Goal: Information Seeking & Learning: Learn about a topic

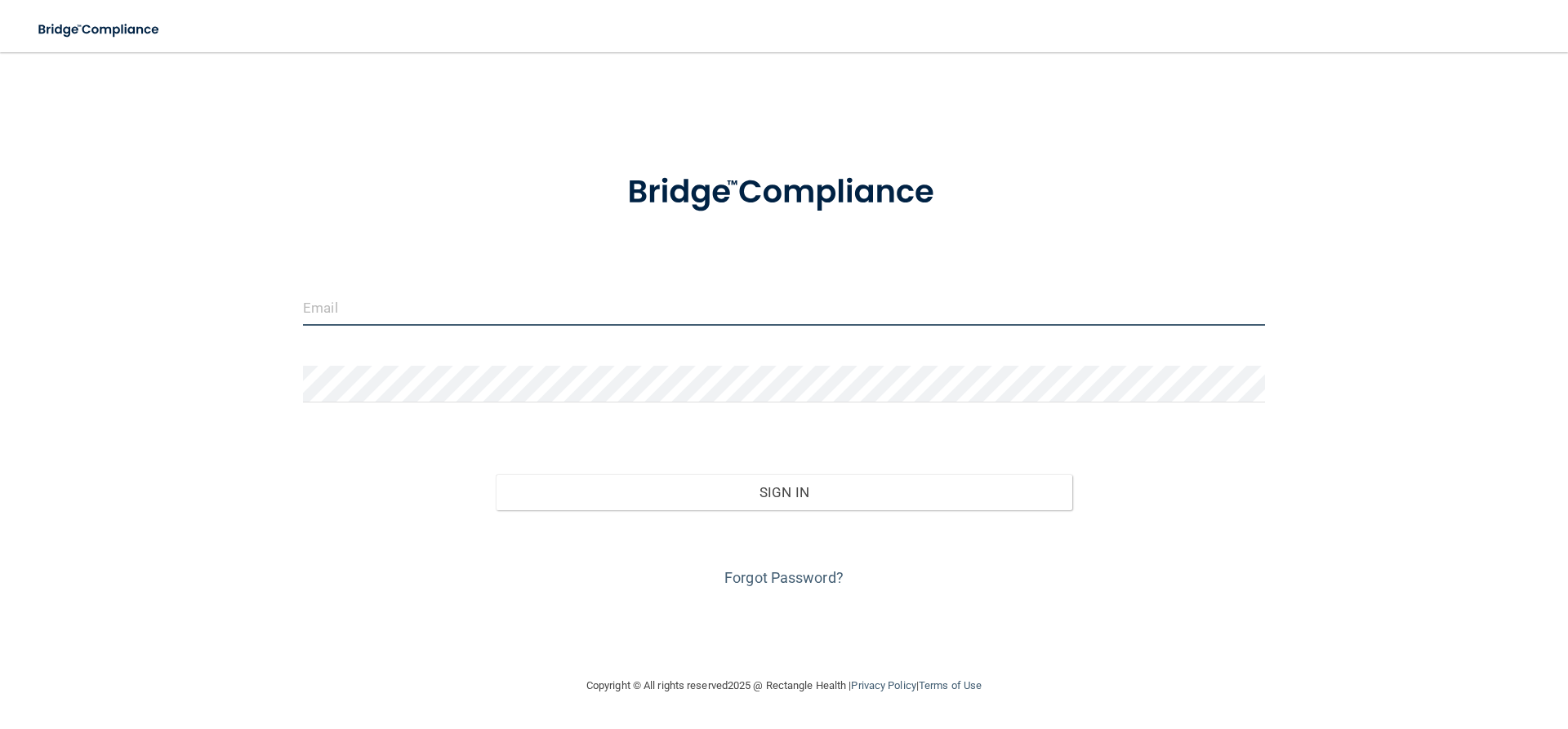
click at [435, 325] on input "email" at bounding box center [784, 307] width 962 height 37
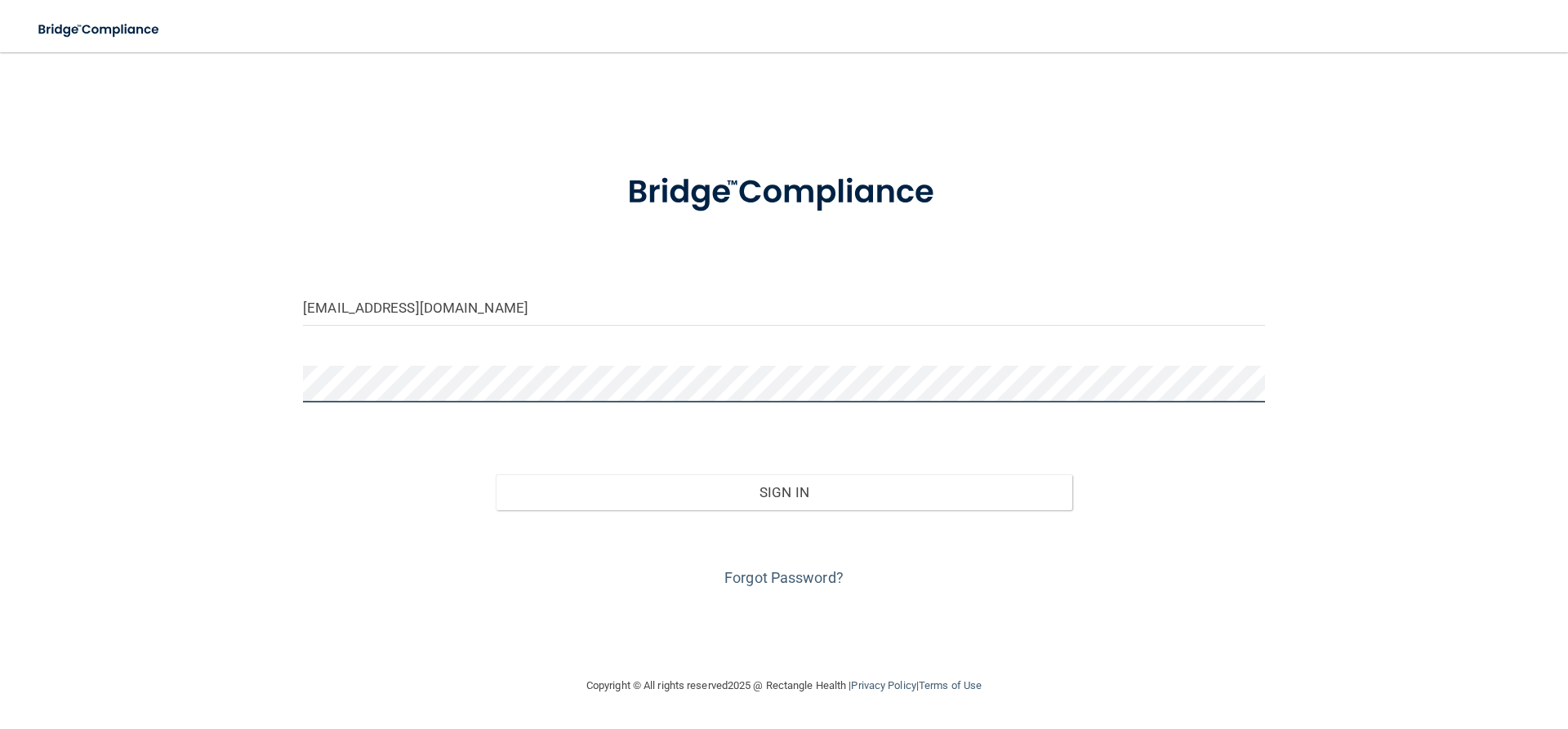
click at [496, 474] on button "Sign In" at bounding box center [784, 492] width 577 height 36
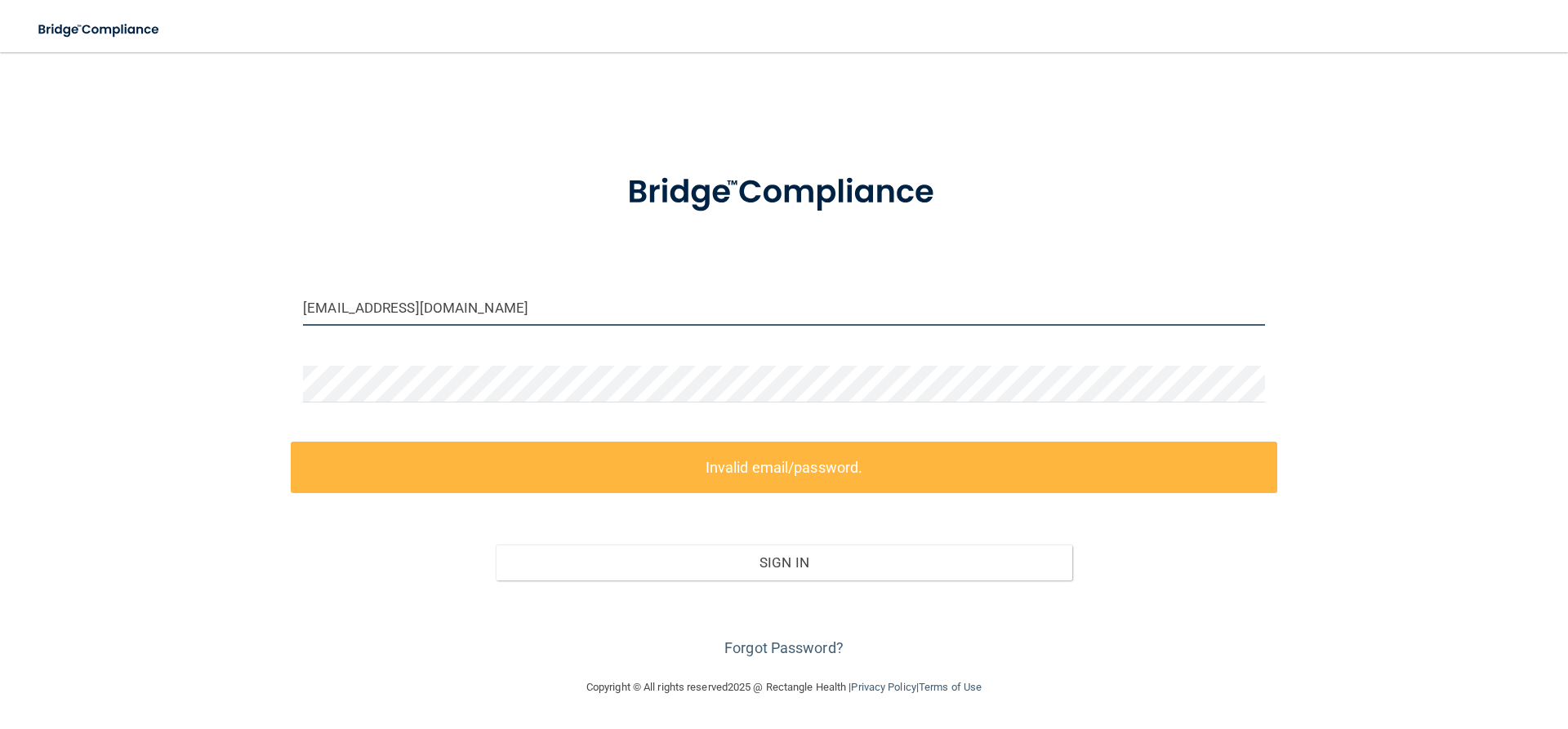
click at [405, 307] on input "ashleyfreeman@coastalmainepediatricdentistry.com" at bounding box center [784, 307] width 962 height 37
drag, startPoint x: 643, startPoint y: 312, endPoint x: 395, endPoint y: 300, distance: 248.3
click at [395, 300] on input "ashleyfreeman@coastalmainepediatricdentistry.com" at bounding box center [784, 307] width 962 height 37
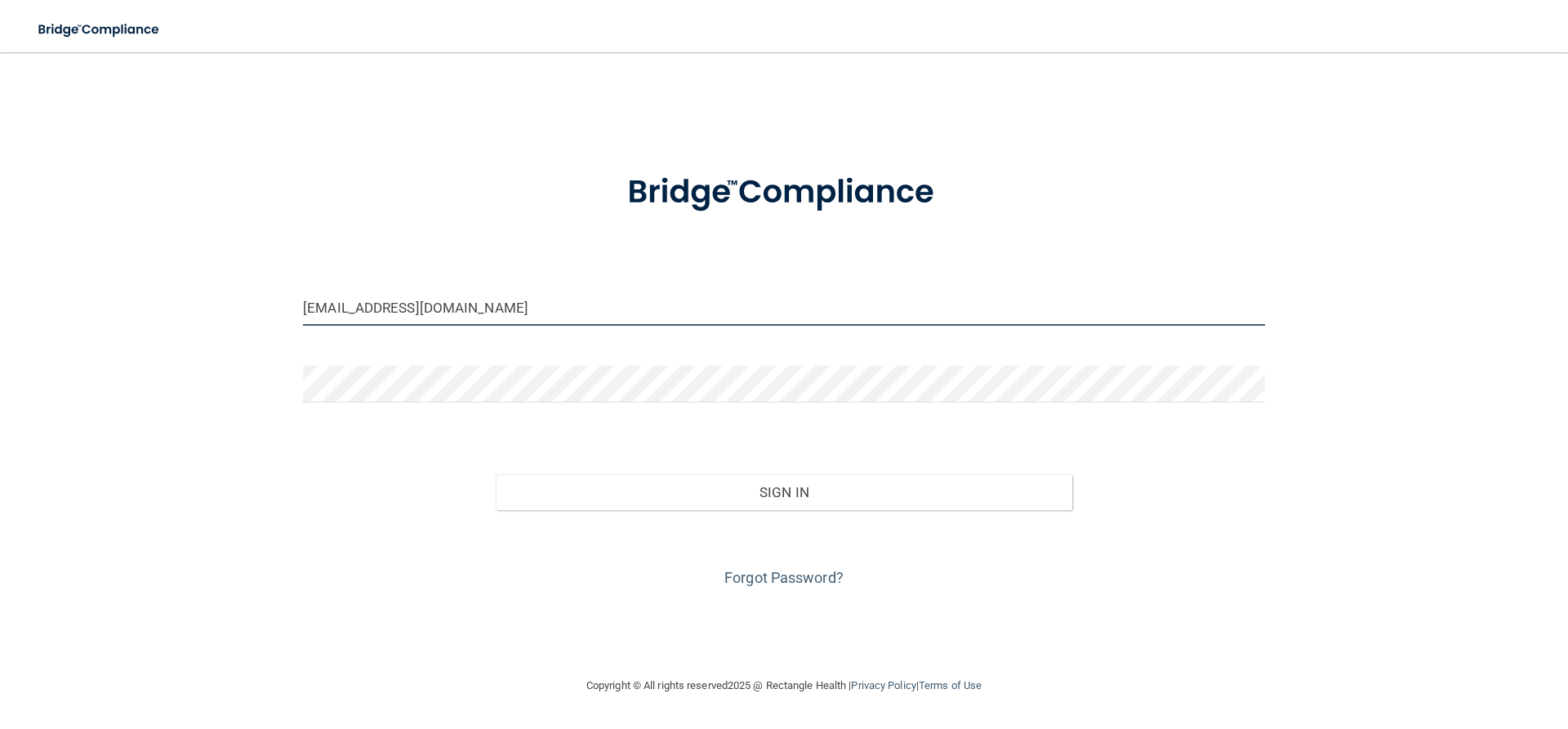
type input "ashleyfreeman312@gmail.com"
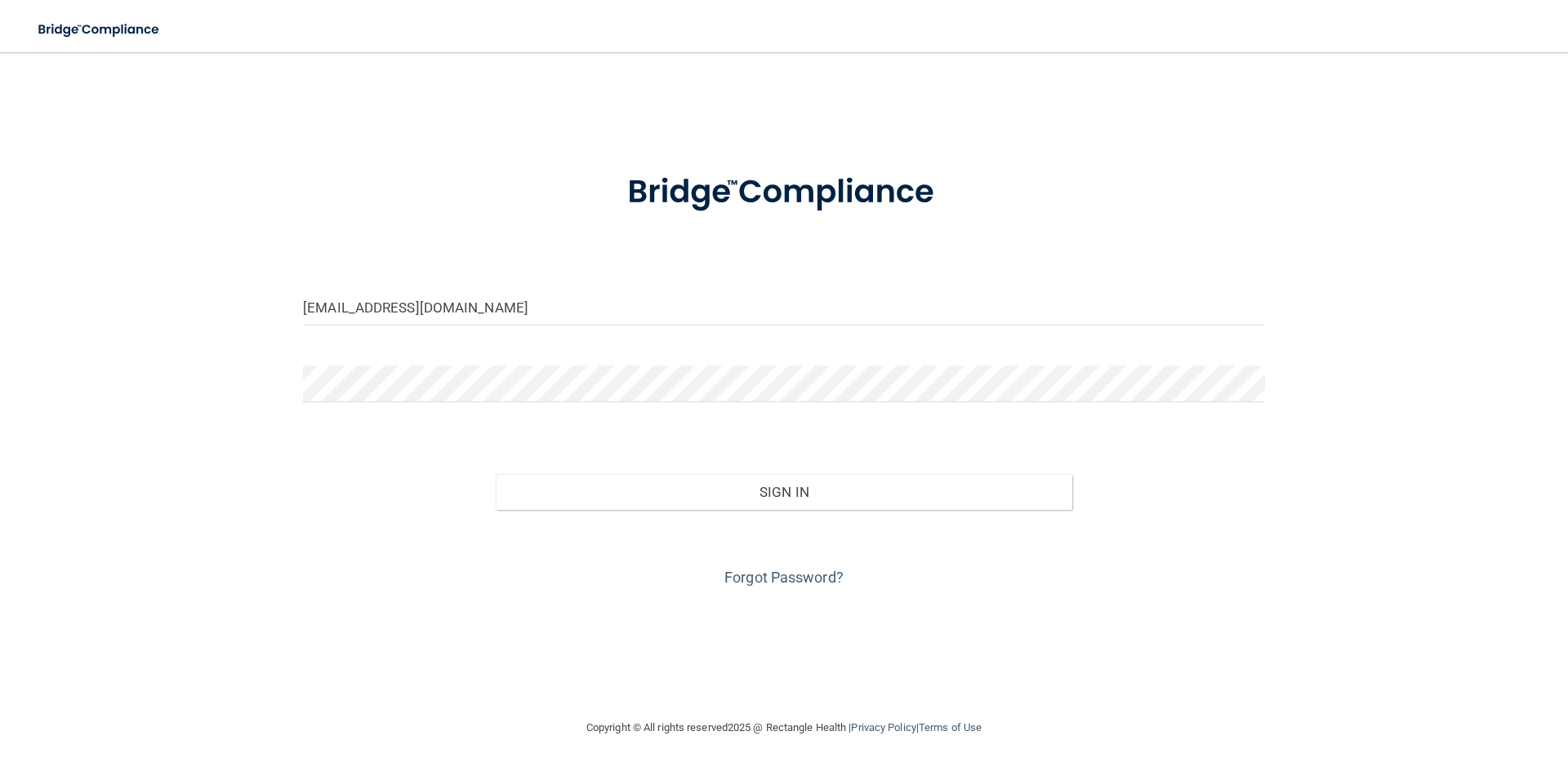
click at [1567, 44] on nav "Toggle navigation Manage My Enterprise Manage My Location" at bounding box center [784, 26] width 1568 height 53
click at [591, 333] on div at bounding box center [784, 314] width 987 height 49
click at [575, 298] on input "email" at bounding box center [784, 307] width 962 height 37
type input "[PERSON_NAME][EMAIL_ADDRESS][DOMAIN_NAME]"
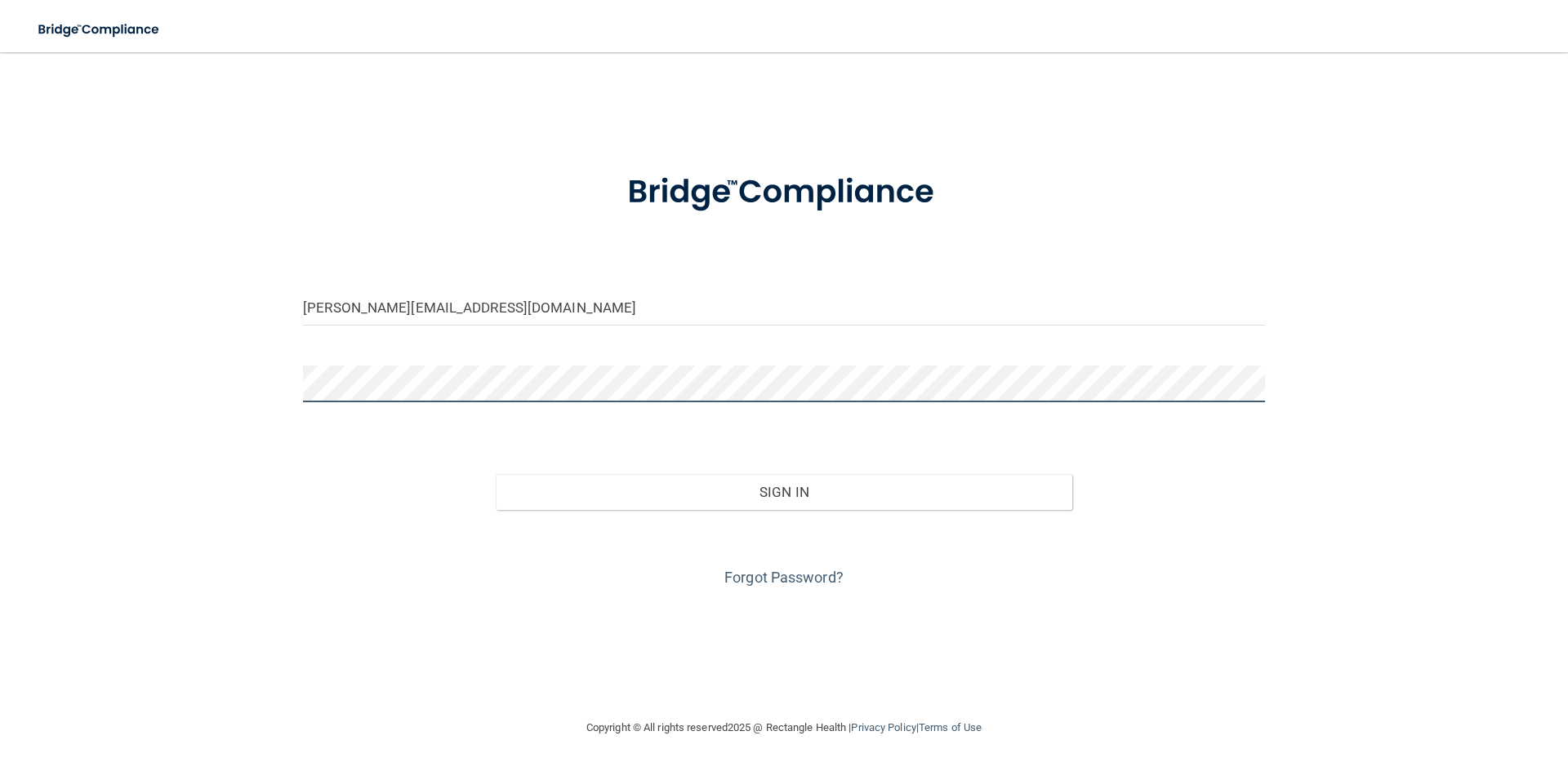
click at [496, 474] on button "Sign In" at bounding box center [784, 492] width 577 height 36
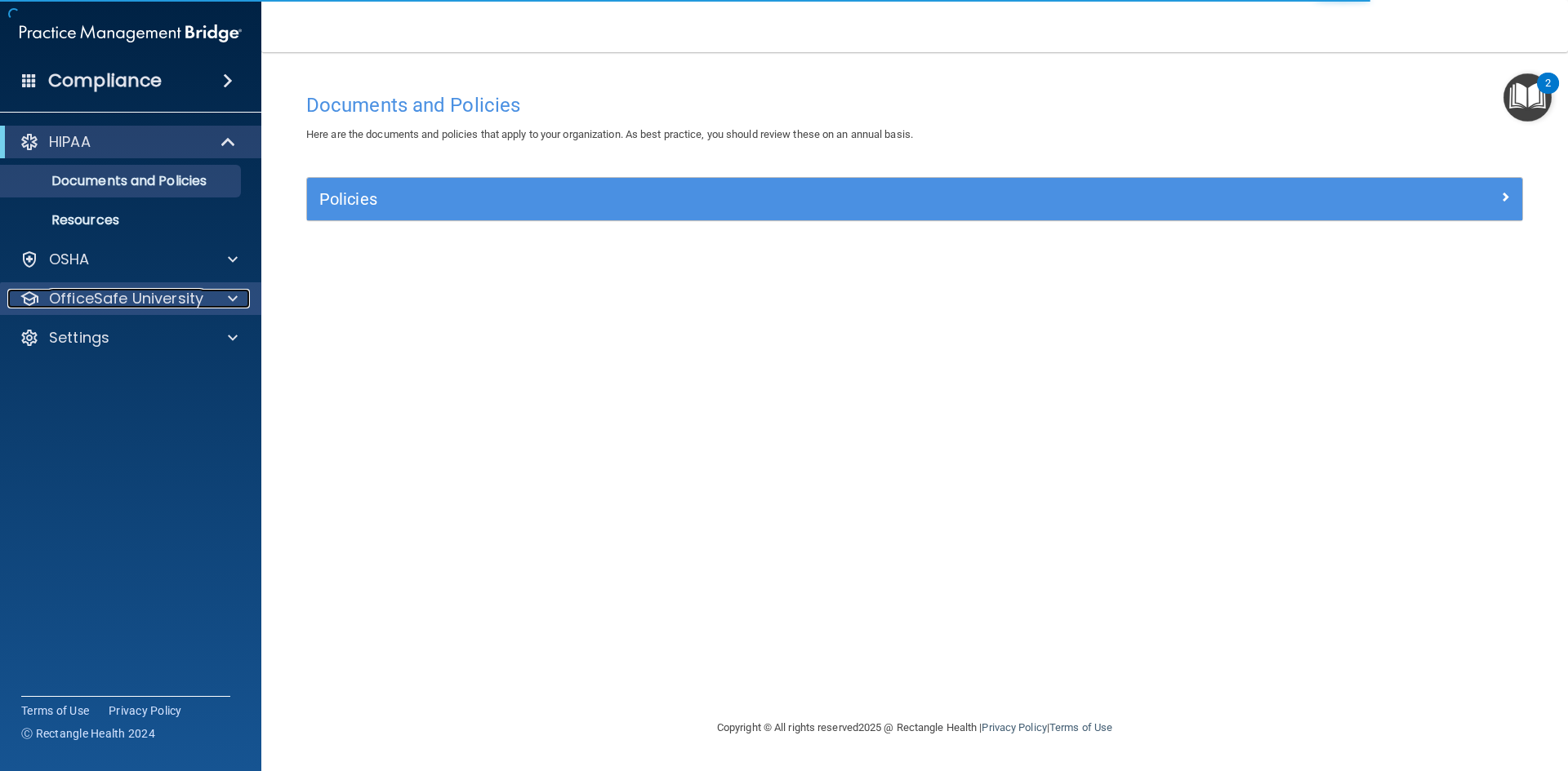
click at [213, 307] on div at bounding box center [230, 299] width 41 height 20
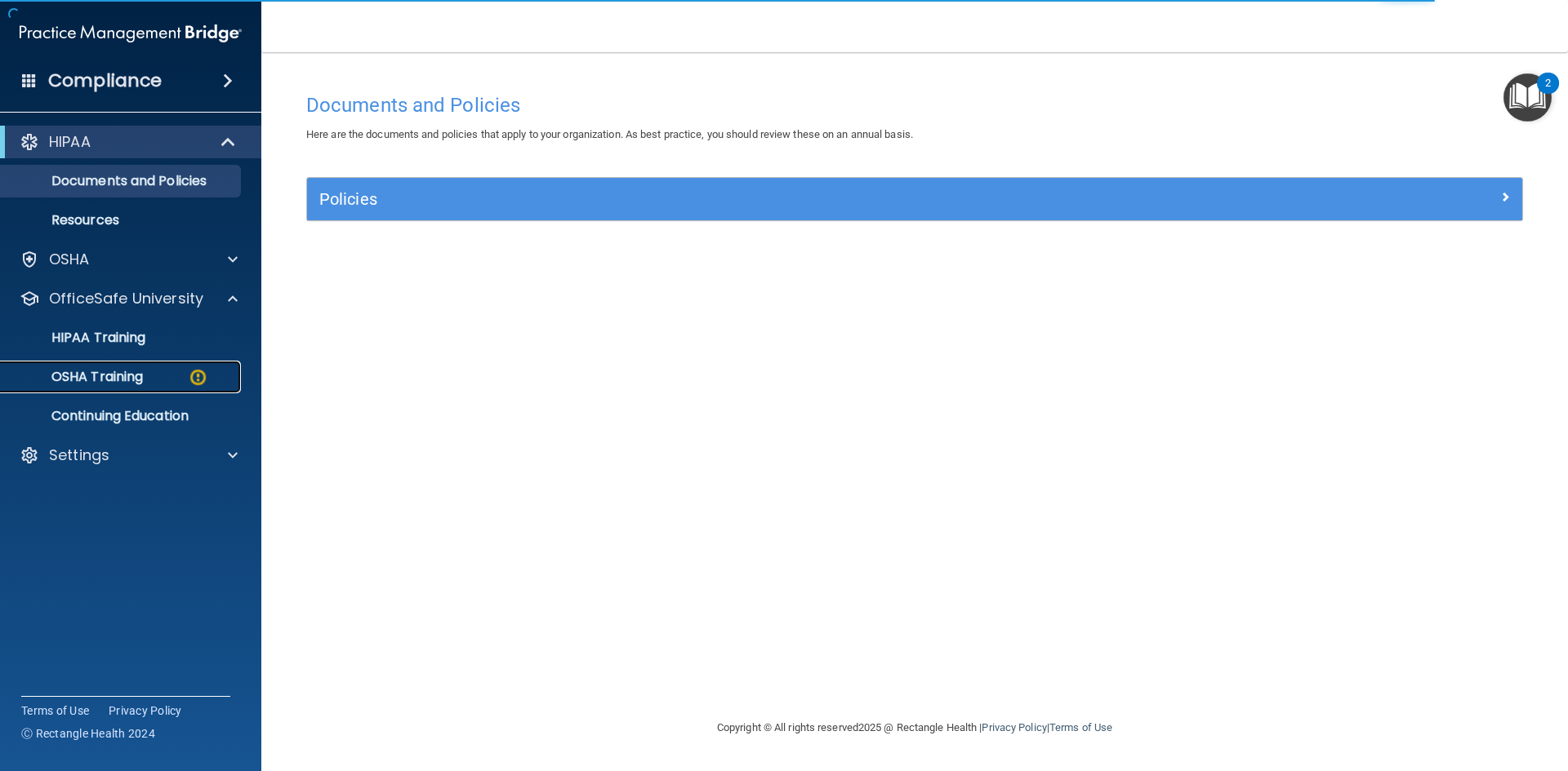
click at [183, 383] on div "OSHA Training" at bounding box center [122, 377] width 223 height 16
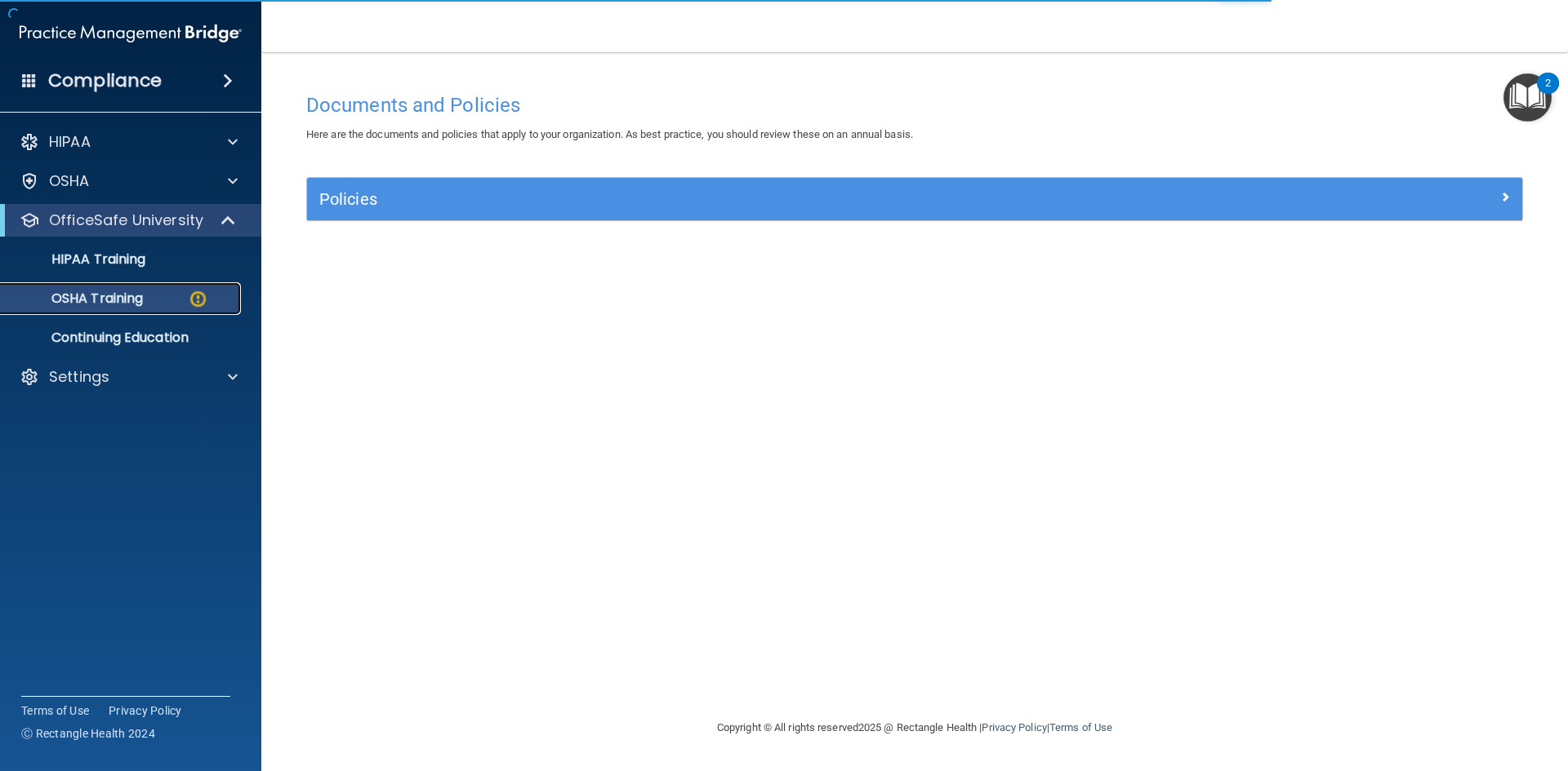
click at [192, 298] on img at bounding box center [197, 299] width 21 height 21
click at [109, 293] on p "OSHA Training" at bounding box center [76, 299] width 132 height 16
click at [111, 259] on p "HIPAA Training" at bounding box center [78, 260] width 135 height 16
click at [113, 300] on p "OSHA Training" at bounding box center [76, 299] width 132 height 16
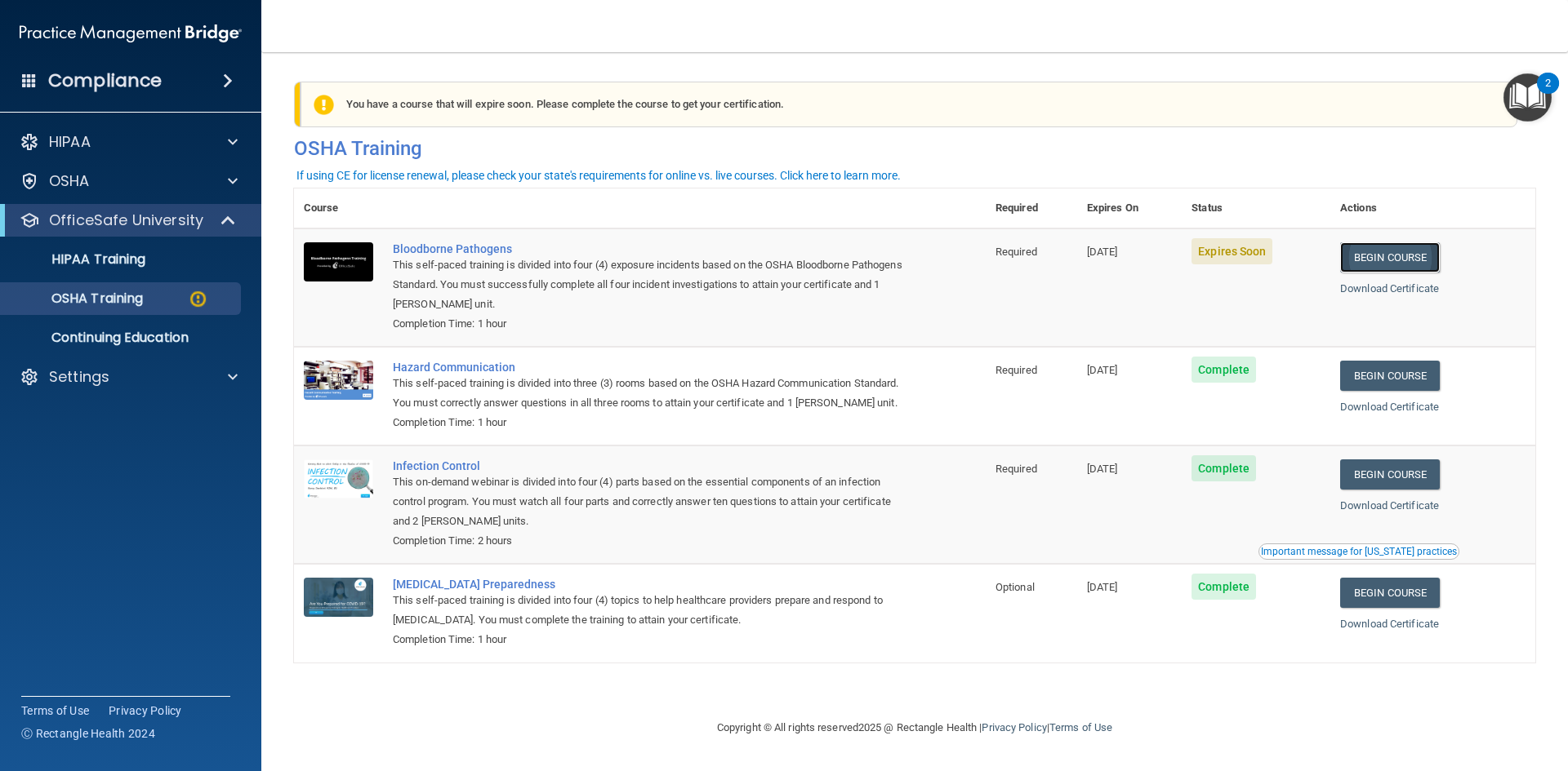
click at [1389, 256] on link "Begin Course" at bounding box center [1390, 257] width 99 height 30
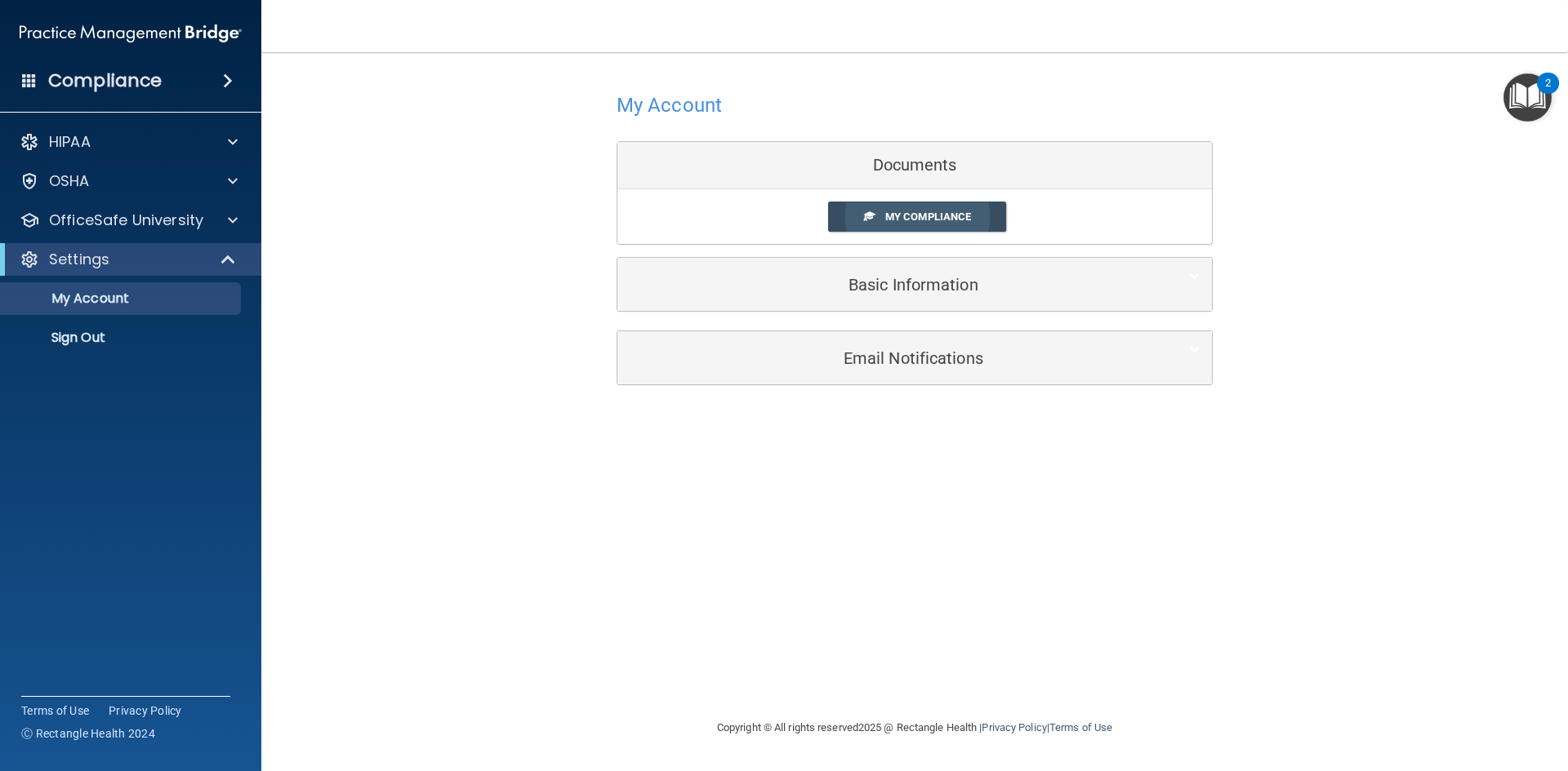
click at [894, 225] on link "My Compliance" at bounding box center [917, 216] width 178 height 30
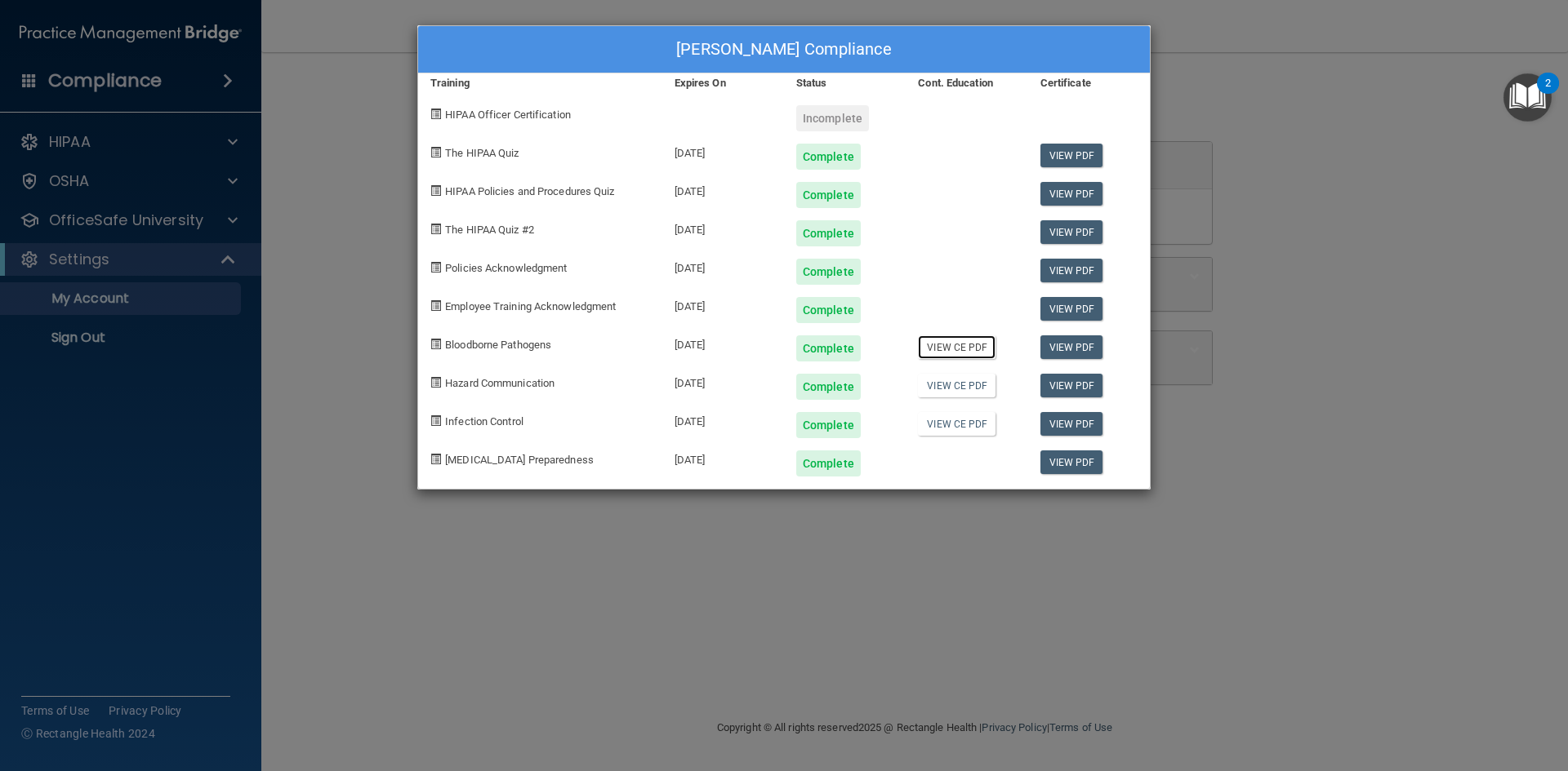
click at [953, 348] on link "View CE PDF" at bounding box center [956, 347] width 77 height 24
click at [224, 179] on div "Ashley Freeman's Compliance Training Expires On Status Cont. Education Certific…" at bounding box center [784, 386] width 1568 height 771
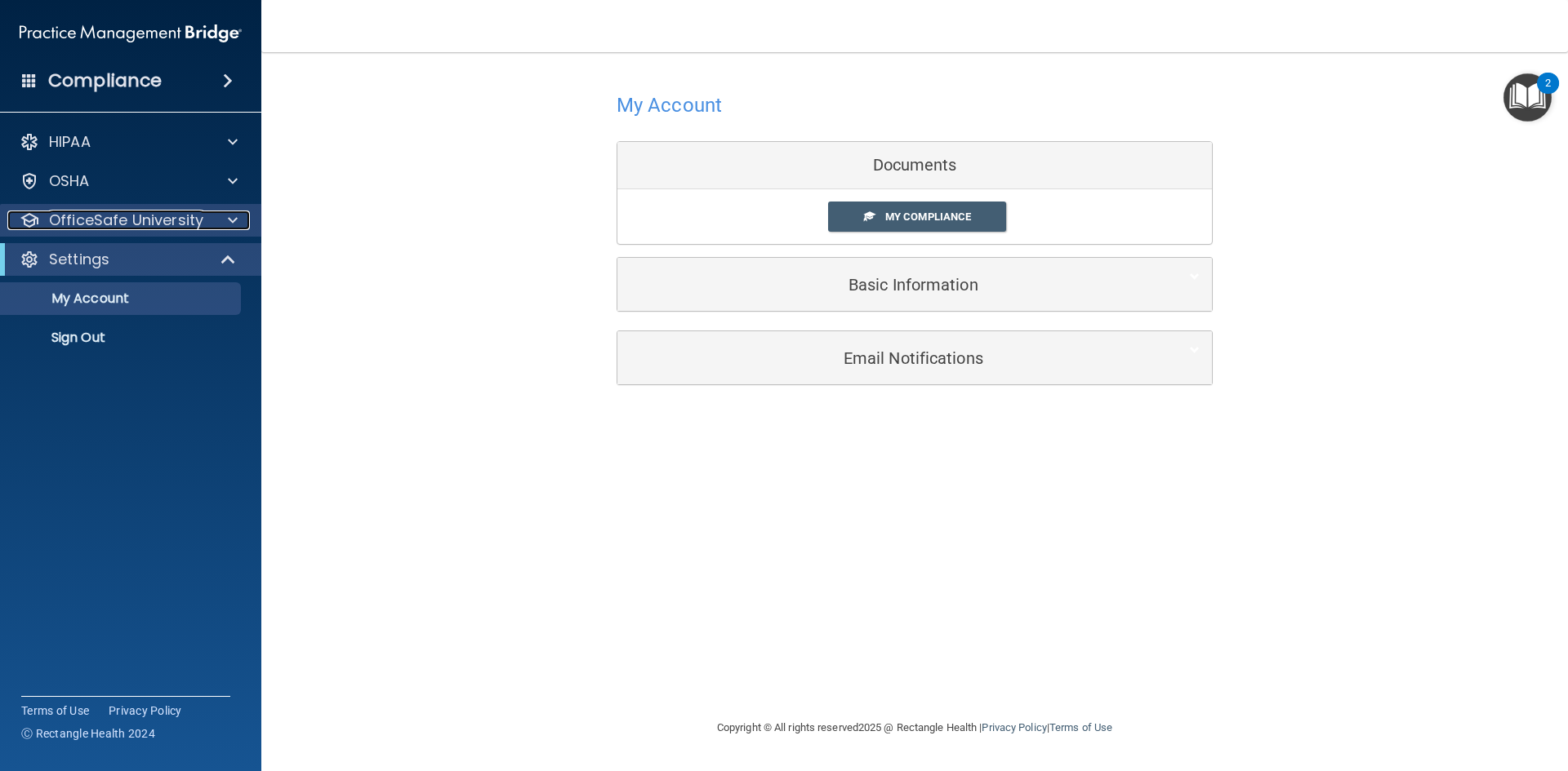
click at [227, 222] on div at bounding box center [230, 220] width 41 height 20
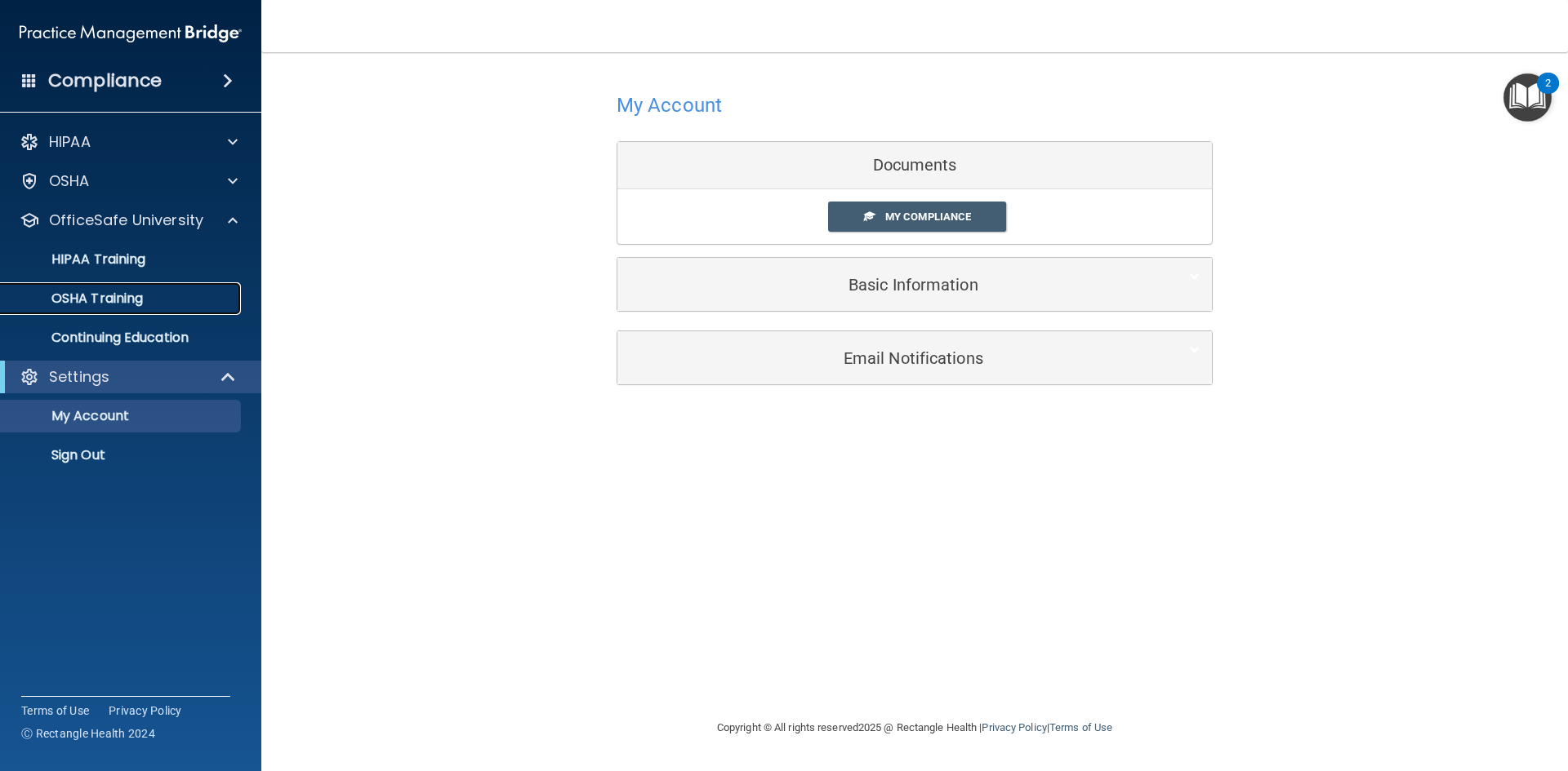
drag, startPoint x: 67, startPoint y: 294, endPoint x: 70, endPoint y: 303, distance: 9.5
click at [68, 296] on p "OSHA Training" at bounding box center [76, 299] width 132 height 16
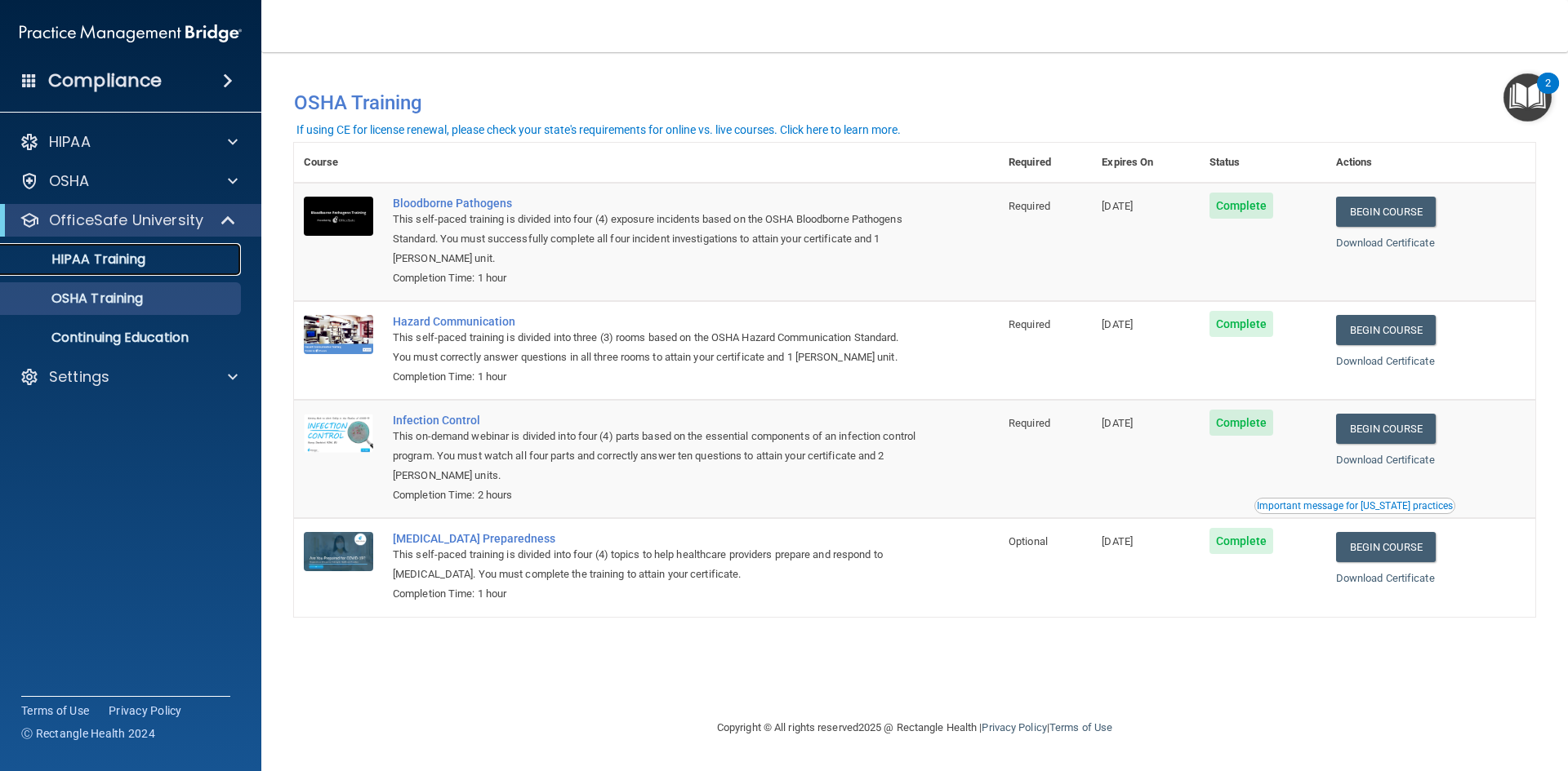
click at [98, 252] on p "HIPAA Training" at bounding box center [78, 260] width 135 height 16
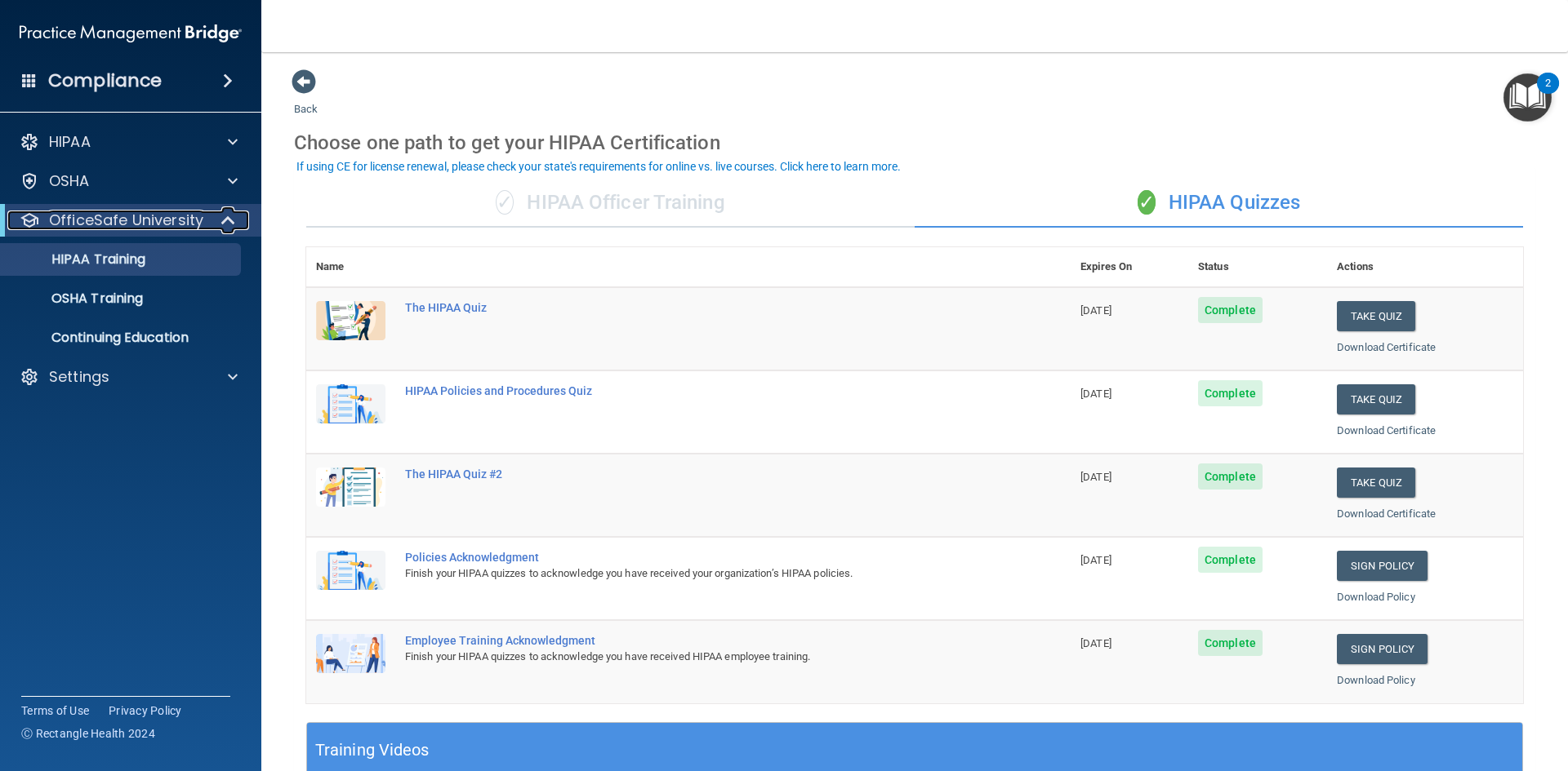
click at [227, 221] on span at bounding box center [229, 220] width 14 height 20
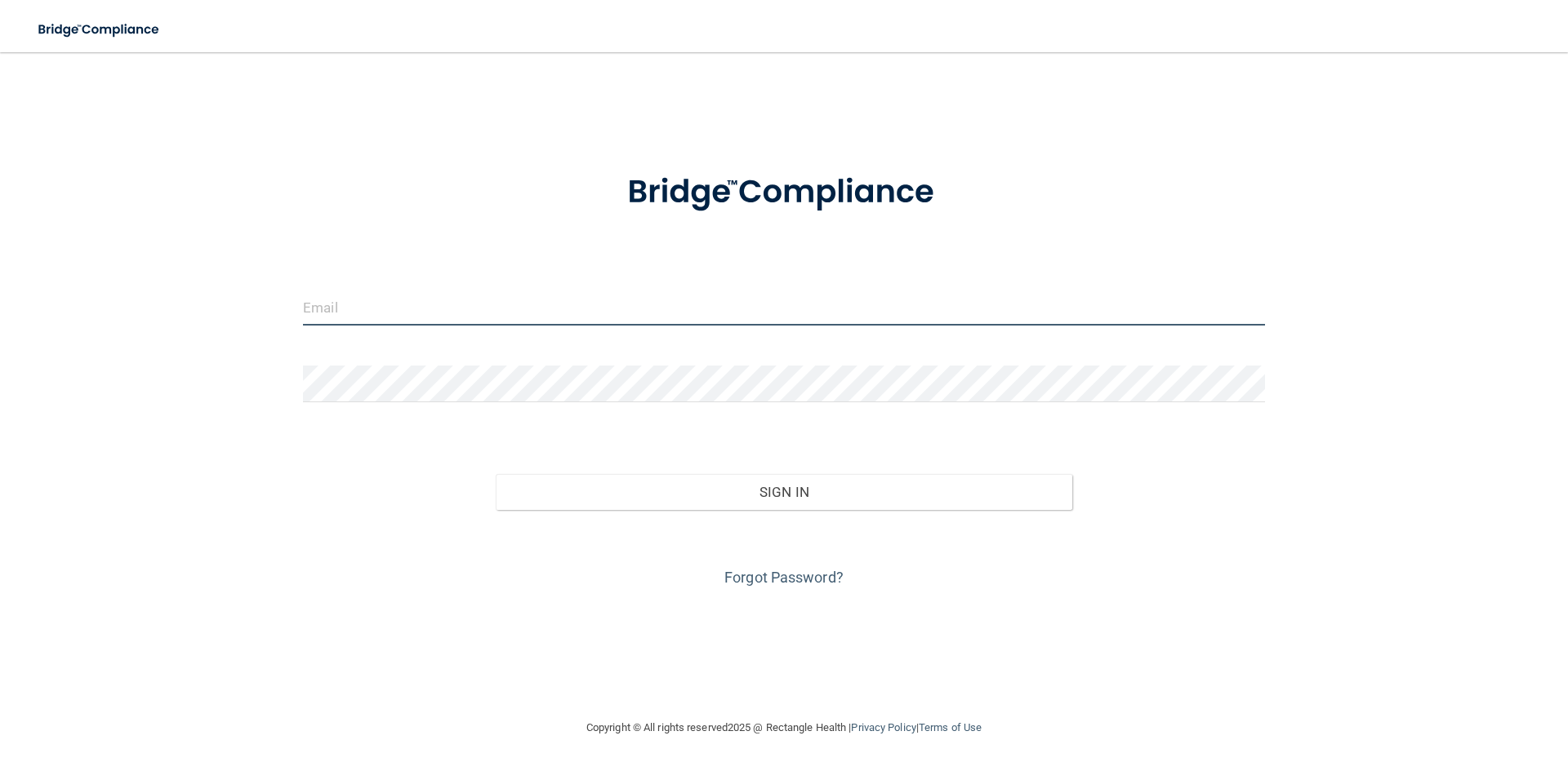
type input "[PERSON_NAME][EMAIL_ADDRESS][DOMAIN_NAME]"
click at [580, 307] on input "[PERSON_NAME][EMAIL_ADDRESS][DOMAIN_NAME]" at bounding box center [784, 307] width 962 height 37
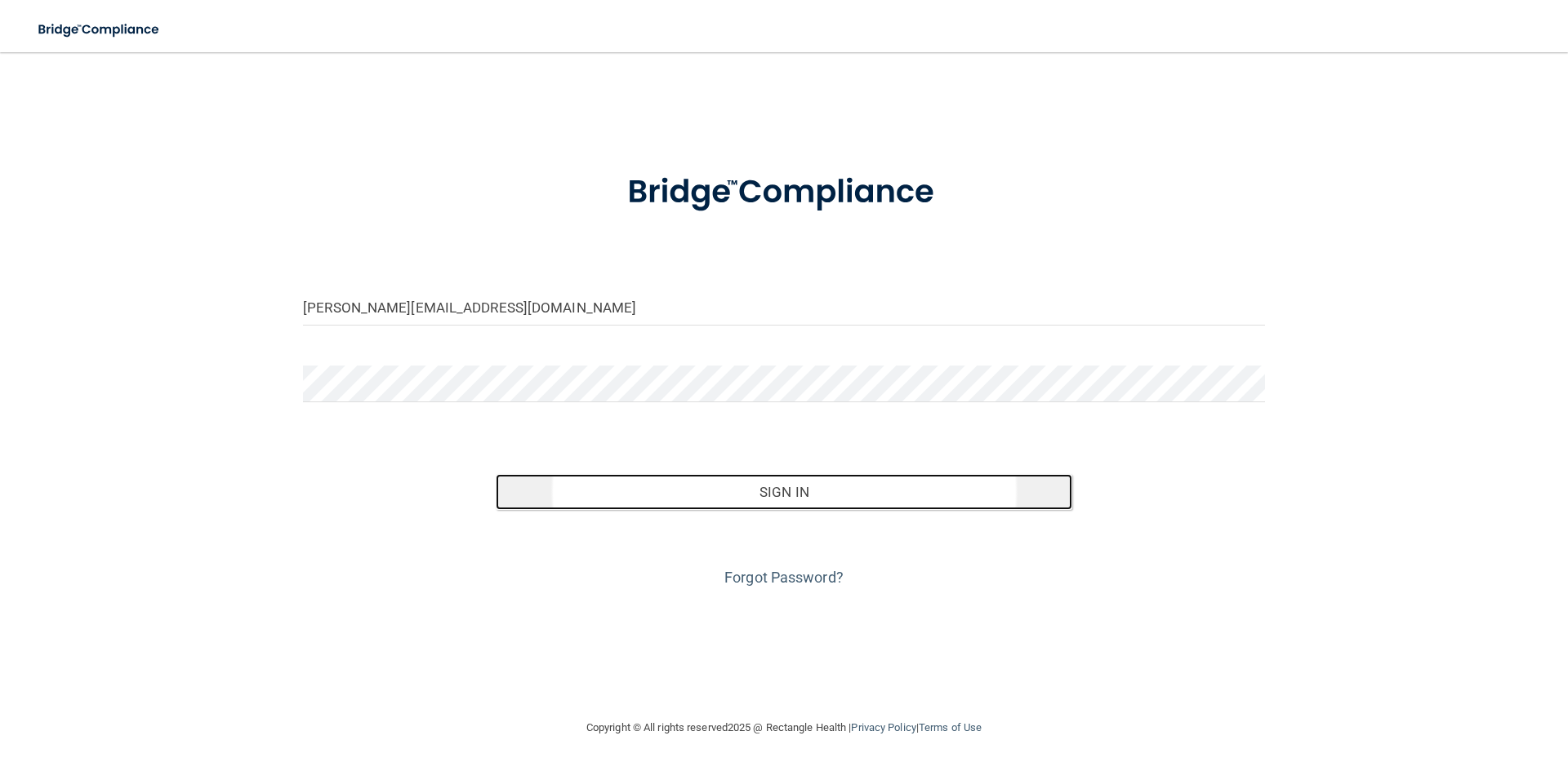
click at [771, 495] on button "Sign In" at bounding box center [784, 492] width 577 height 36
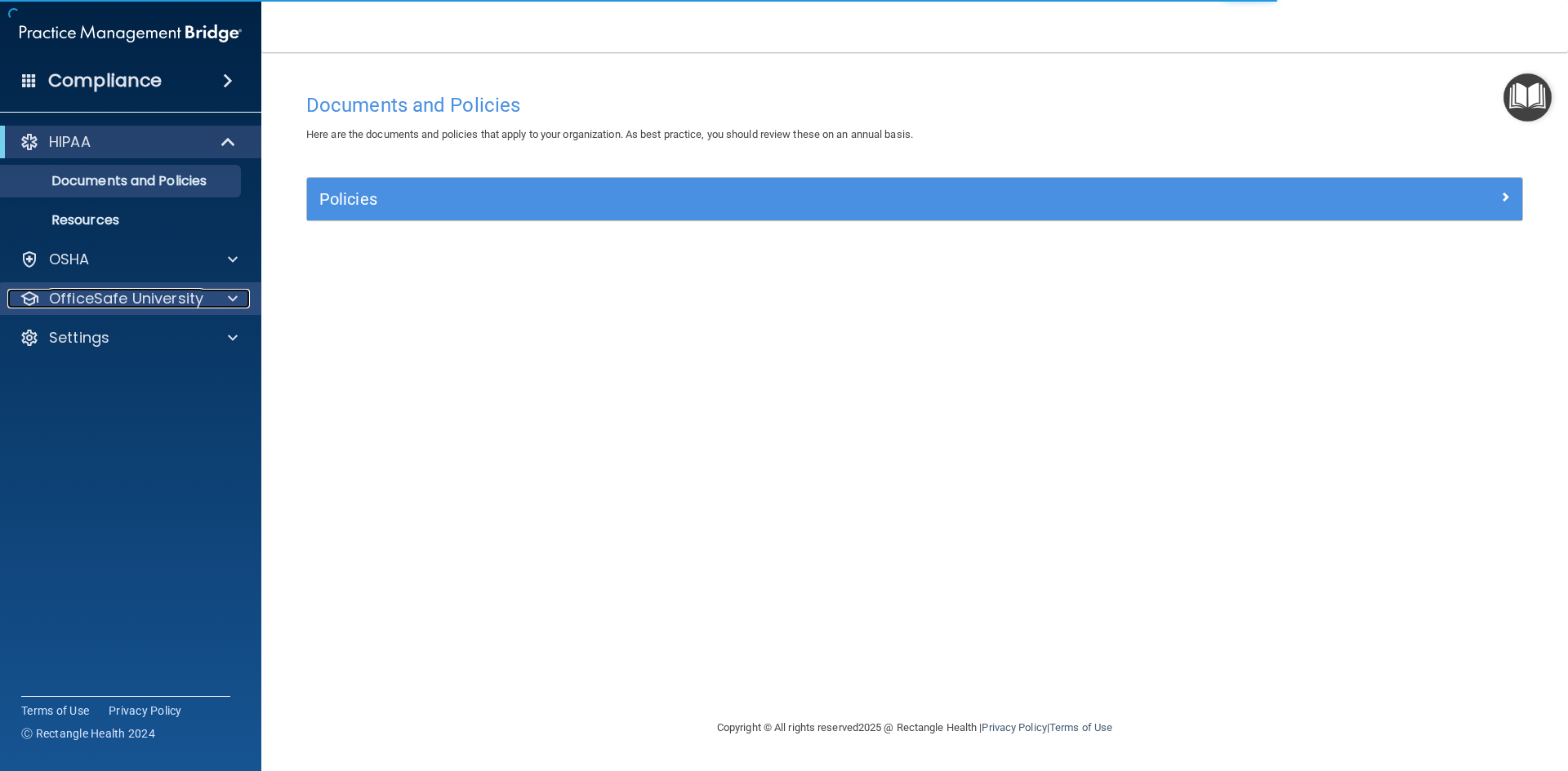
click at [185, 296] on p "OfficeSafe University" at bounding box center [127, 299] width 155 height 20
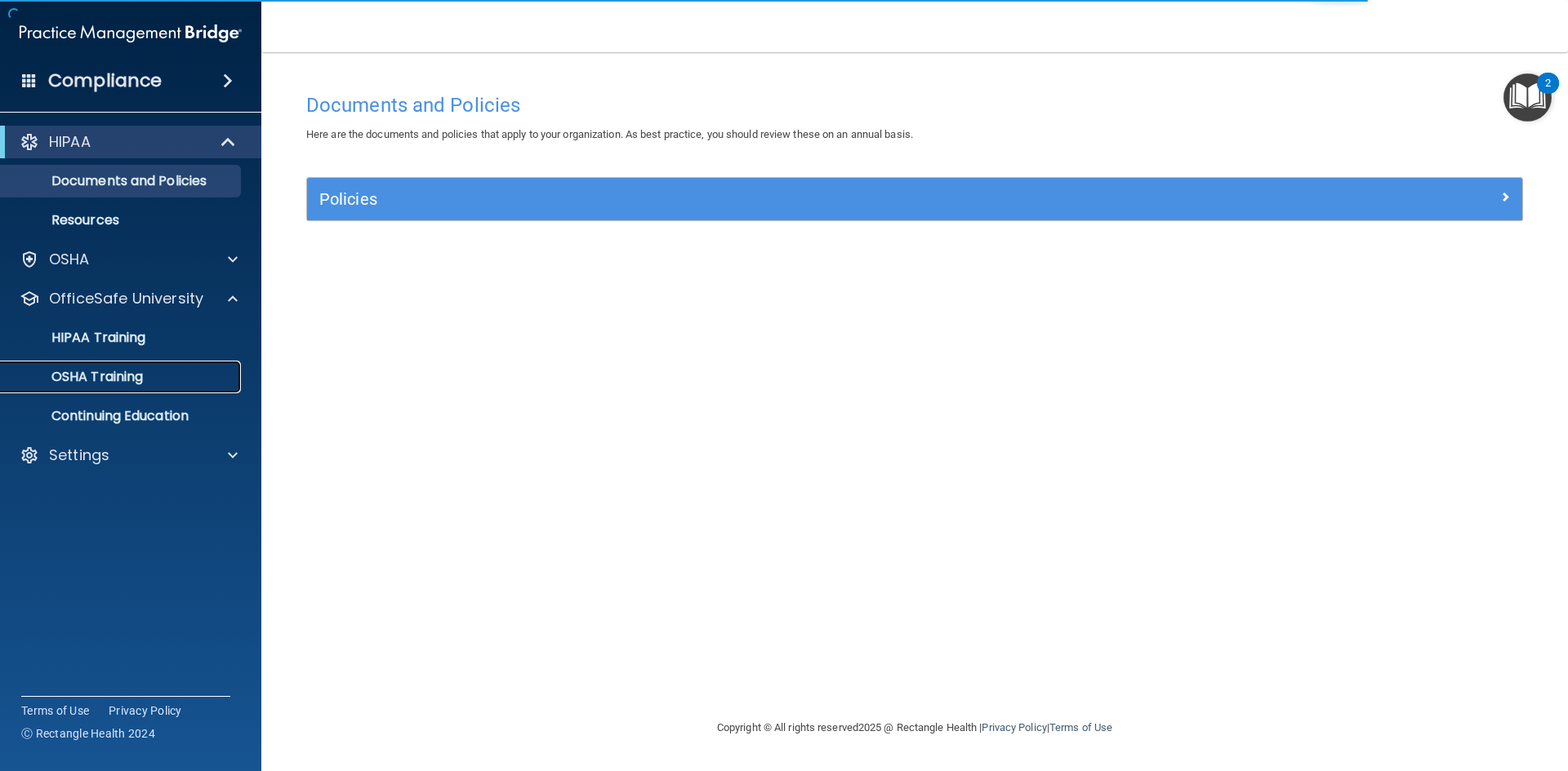
click at [130, 381] on p "OSHA Training" at bounding box center [76, 377] width 132 height 16
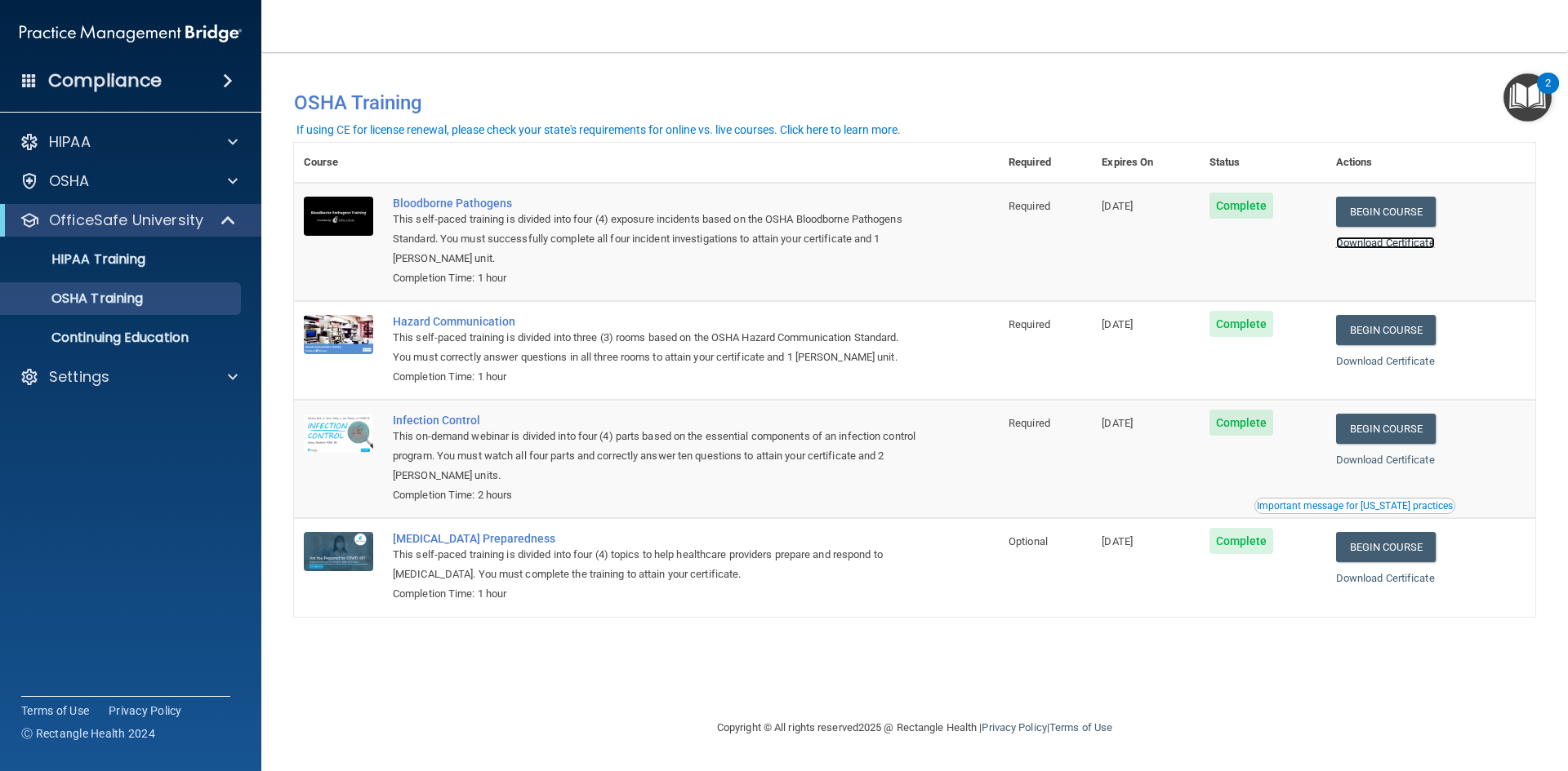
click at [1371, 246] on link "Download Certificate" at bounding box center [1385, 242] width 99 height 12
click at [232, 226] on span at bounding box center [229, 220] width 14 height 20
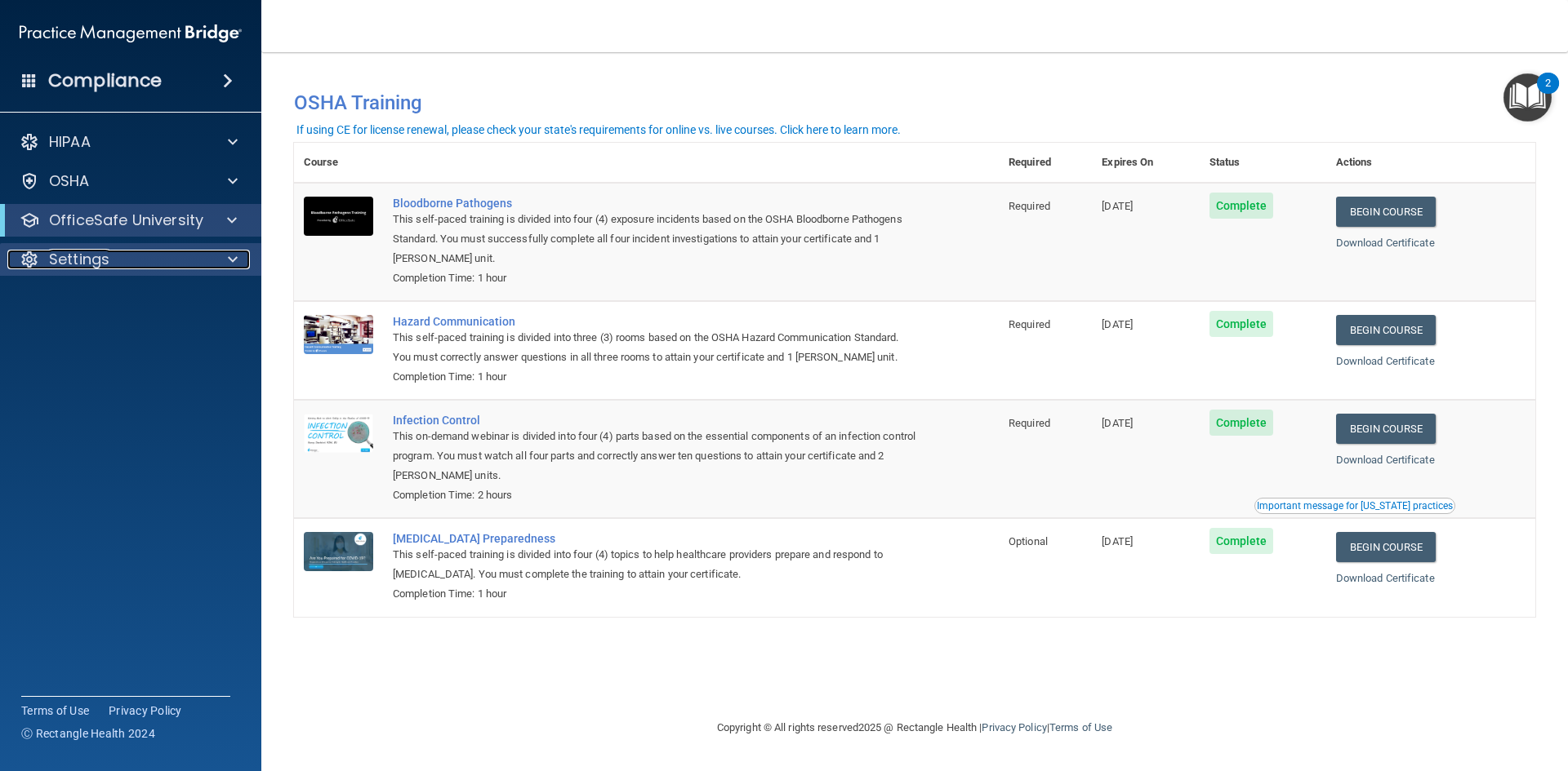
click at [224, 269] on div at bounding box center [230, 260] width 41 height 20
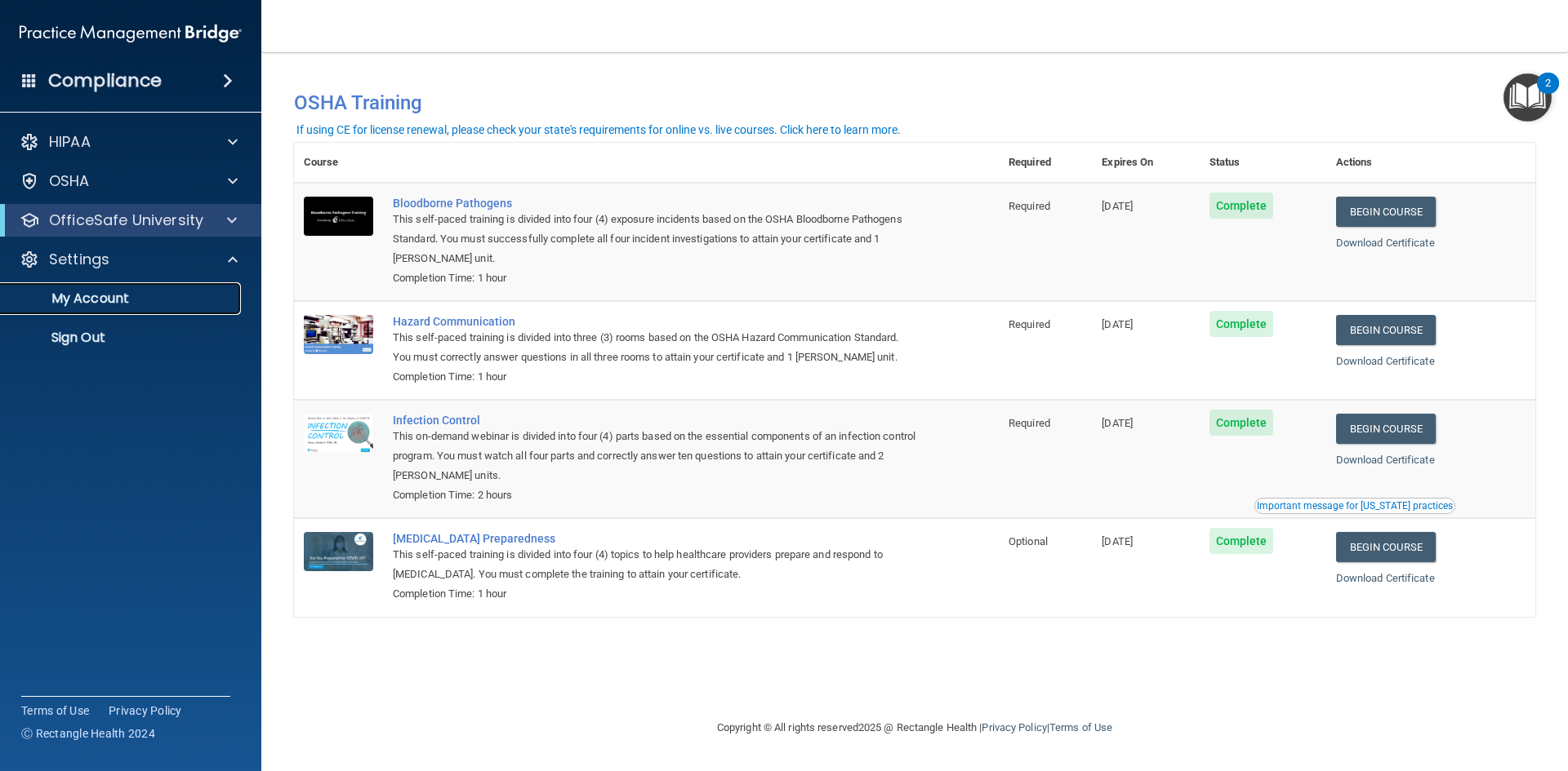
click at [169, 298] on p "My Account" at bounding box center [122, 299] width 223 height 16
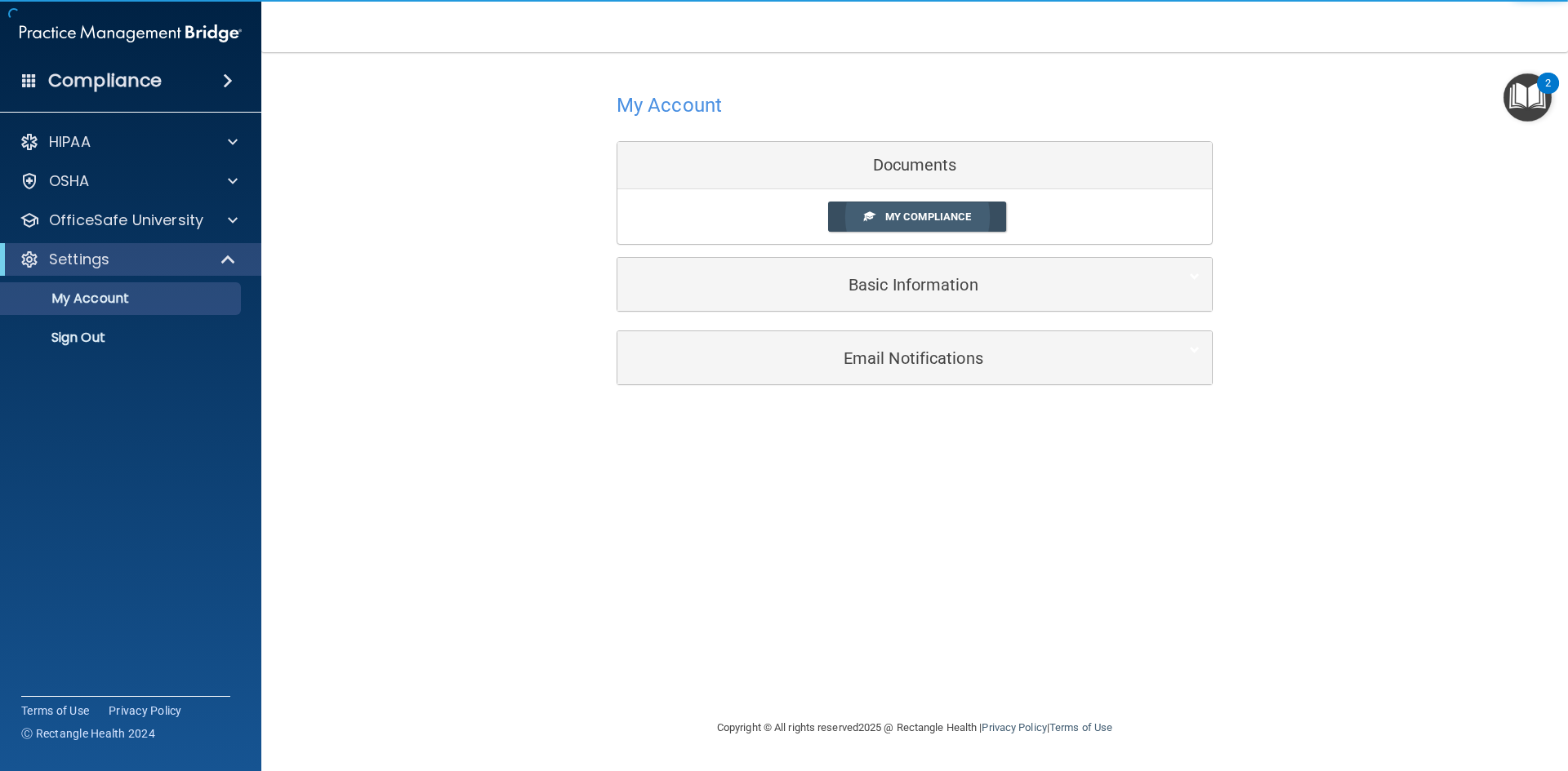
click at [964, 210] on span "My Compliance" at bounding box center [927, 216] width 86 height 12
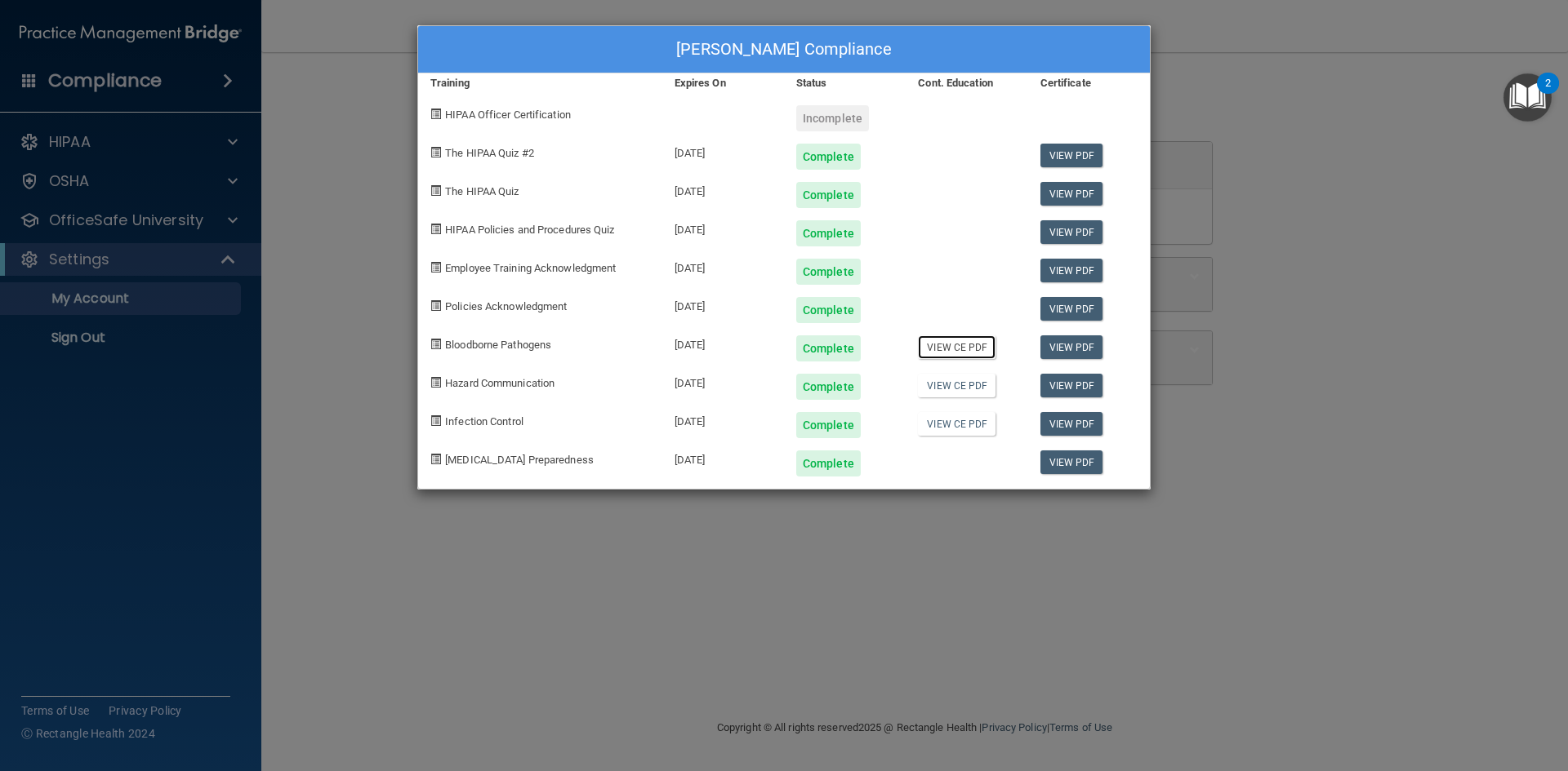
click at [949, 347] on link "View CE PDF" at bounding box center [956, 347] width 77 height 24
